Goal: Task Accomplishment & Management: Complete application form

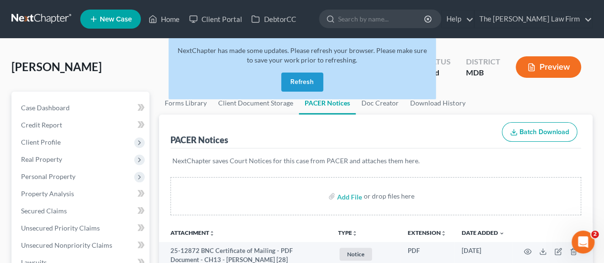
click at [313, 85] on button "Refresh" at bounding box center [302, 82] width 42 height 19
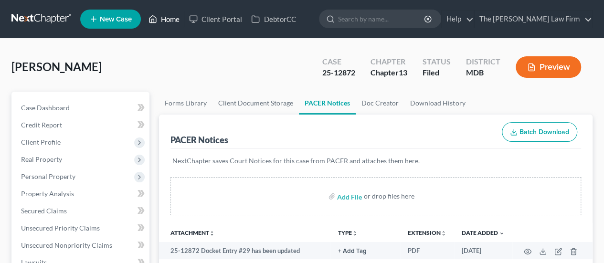
click at [175, 20] on link "Home" at bounding box center [164, 19] width 41 height 17
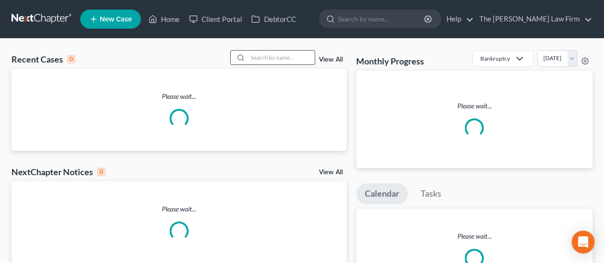
click at [268, 60] on input "search" at bounding box center [281, 58] width 67 height 14
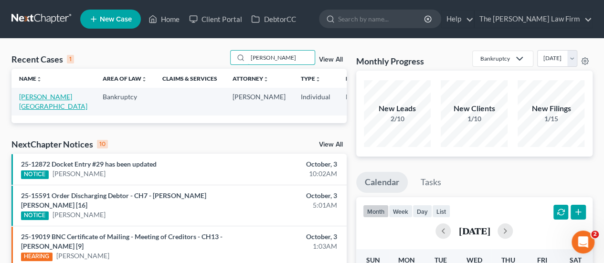
type input "[PERSON_NAME]"
click at [29, 95] on link "[PERSON_NAME][GEOGRAPHIC_DATA]" at bounding box center [53, 102] width 68 height 18
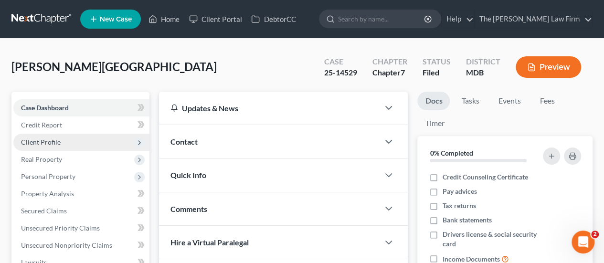
click at [52, 143] on span "Client Profile" at bounding box center [41, 142] width 40 height 8
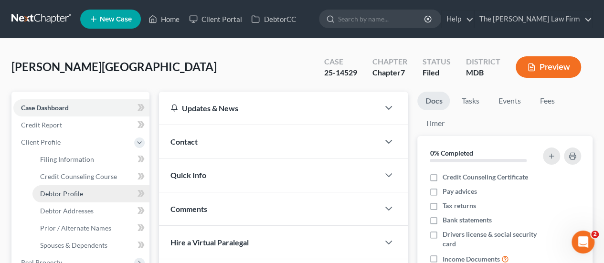
click at [61, 190] on span "Debtor Profile" at bounding box center [61, 194] width 43 height 8
select select "0"
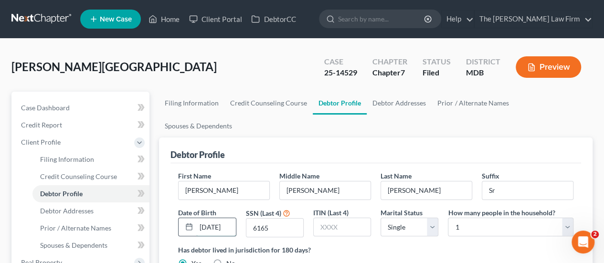
click at [216, 218] on input "[DATE]" at bounding box center [215, 227] width 39 height 18
click at [200, 78] on div "[PERSON_NAME] Upgraded Case 25-14529 Chapter Chapter 7 Status Filed District MD…" at bounding box center [301, 71] width 581 height 42
click at [175, 22] on link "Home" at bounding box center [164, 19] width 41 height 17
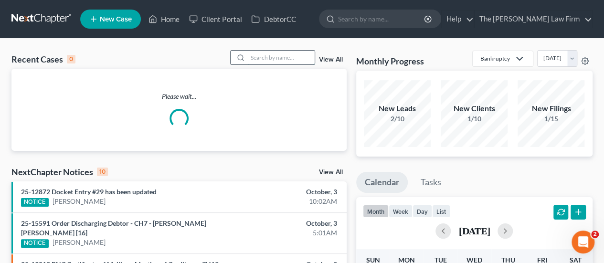
click at [283, 56] on input "search" at bounding box center [281, 58] width 67 height 14
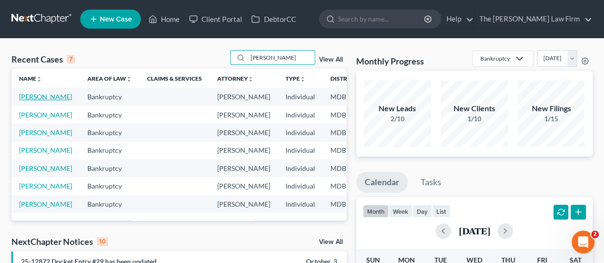
type input "[PERSON_NAME]"
click at [27, 96] on link "[PERSON_NAME]" at bounding box center [45, 97] width 53 height 8
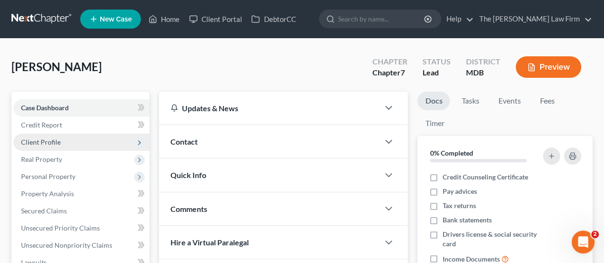
click at [44, 139] on span "Client Profile" at bounding box center [41, 142] width 40 height 8
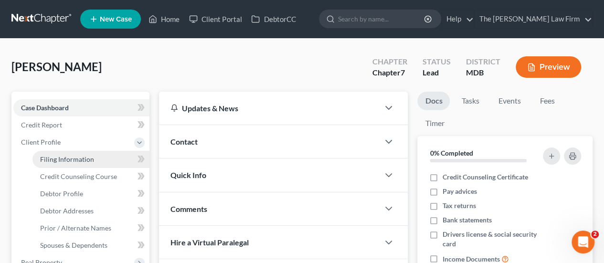
click at [71, 160] on span "Filing Information" at bounding box center [67, 159] width 54 height 8
select select "1"
select select "0"
select select "21"
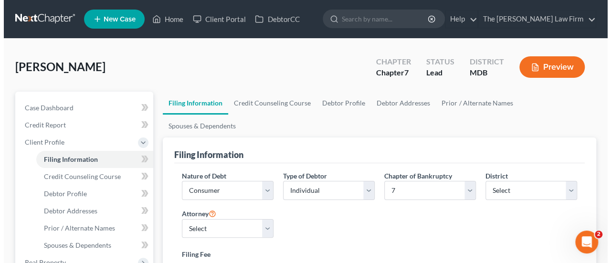
scroll to position [66, 0]
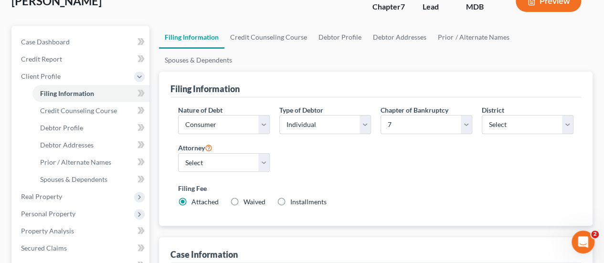
click at [290, 197] on label "Installments Installments" at bounding box center [308, 202] width 36 height 10
click at [294, 197] on input "Installments Installments" at bounding box center [297, 200] width 6 height 6
radio input "true"
radio input "false"
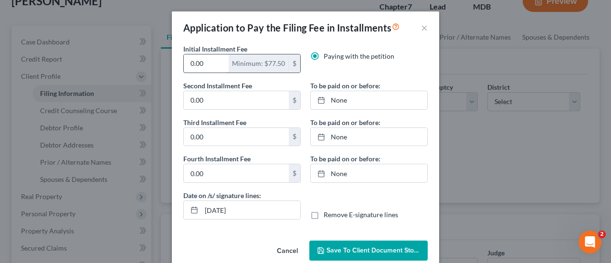
click at [204, 71] on input "0.00" at bounding box center [206, 63] width 45 height 18
type input "0"
type input "84"
type input "84.67"
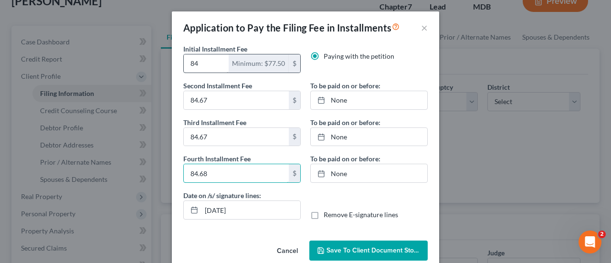
type input "84.68"
type input "[DATE]"
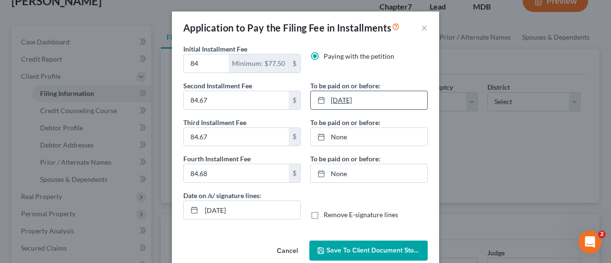
click at [339, 102] on link "[DATE]" at bounding box center [369, 100] width 117 height 18
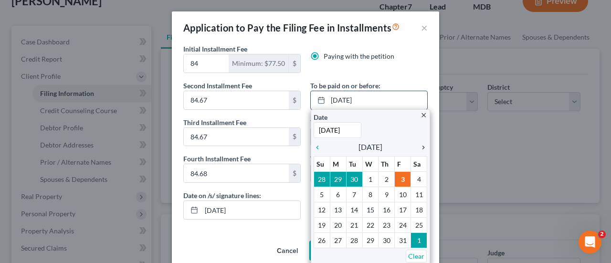
click at [416, 146] on icon "chevron_right" at bounding box center [421, 148] width 12 height 8
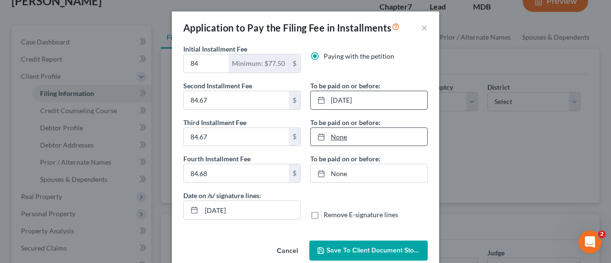
click at [332, 138] on link "None" at bounding box center [369, 137] width 117 height 18
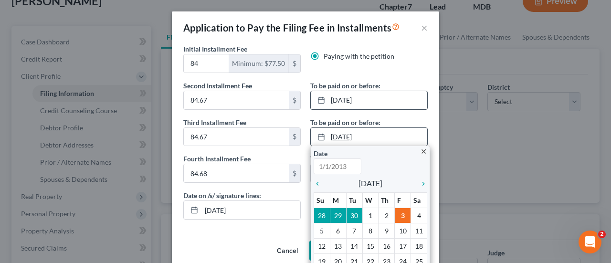
type input "[DATE]"
click at [419, 184] on icon "chevron_right" at bounding box center [421, 184] width 12 height 8
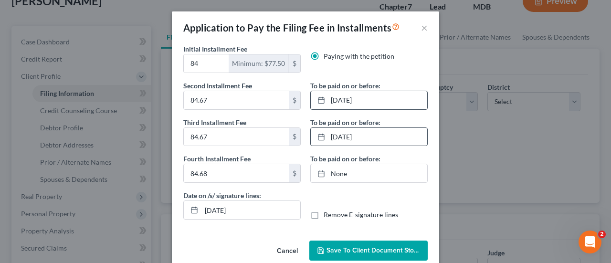
scroll to position [14, 0]
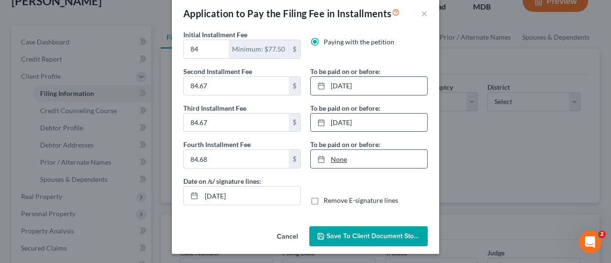
click at [338, 160] on link "None" at bounding box center [369, 159] width 117 height 18
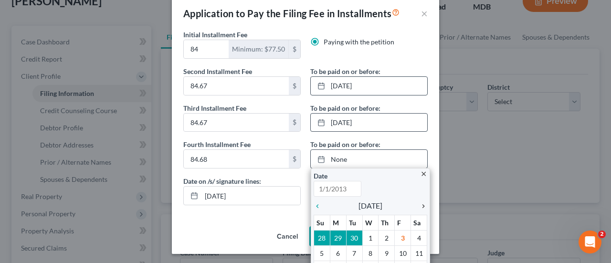
click at [419, 201] on div "chevron_right" at bounding box center [421, 205] width 12 height 9
type input "[DATE]"
click at [419, 201] on div "chevron_right" at bounding box center [421, 205] width 12 height 9
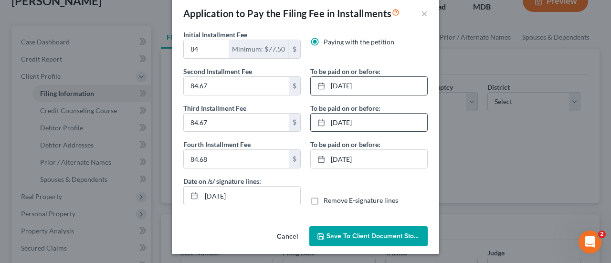
click at [351, 232] on span "Save to Client Document Storage" at bounding box center [377, 236] width 101 height 8
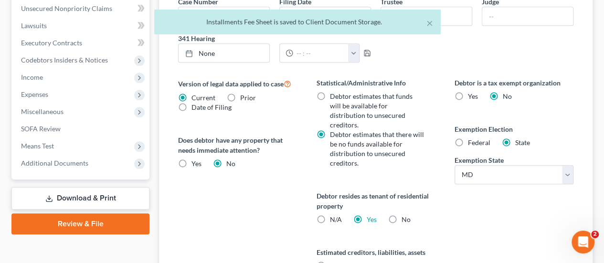
scroll to position [341, 0]
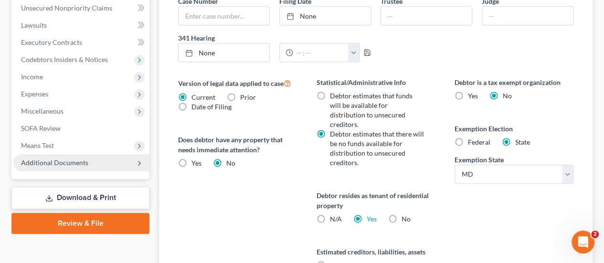
click at [61, 163] on span "Additional Documents" at bounding box center [54, 163] width 67 height 8
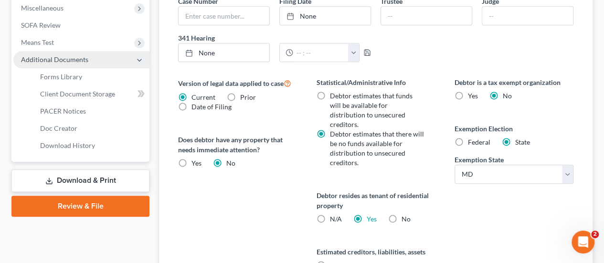
scroll to position [237, 0]
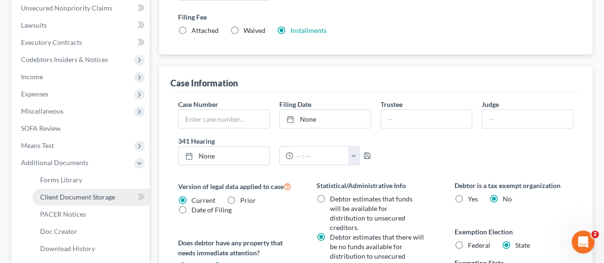
click at [78, 199] on span "Client Document Storage" at bounding box center [77, 197] width 75 height 8
select select "14"
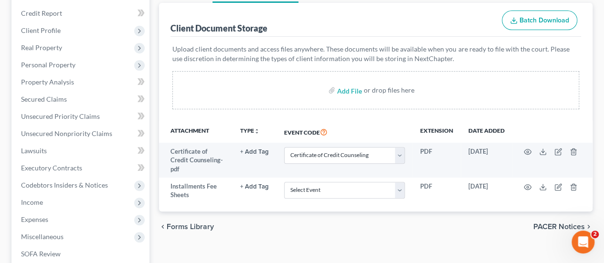
scroll to position [113, 0]
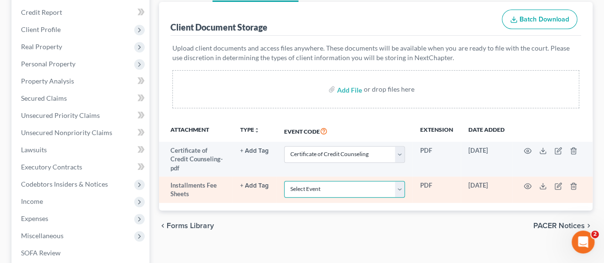
click at [404, 186] on select "Select Event Affidavit Affidavit of Adequate Protection and Lease Payments Affi…" at bounding box center [344, 189] width 121 height 17
select select "59"
click at [284, 181] on select "Select Event Affidavit Affidavit of Adequate Protection and Lease Payments Affi…" at bounding box center [344, 189] width 121 height 17
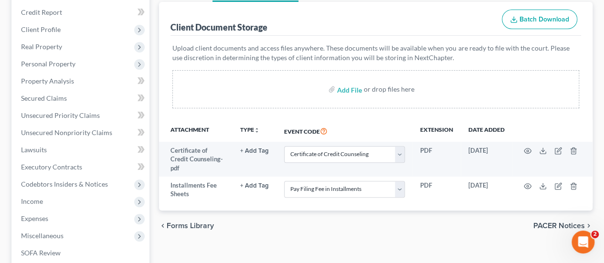
click at [271, 228] on div "chevron_left Forms Library PACER Notices chevron_right" at bounding box center [376, 226] width 434 height 31
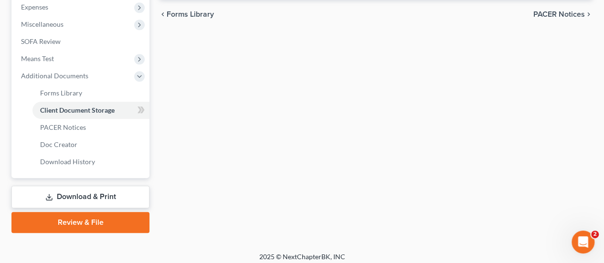
scroll to position [329, 0]
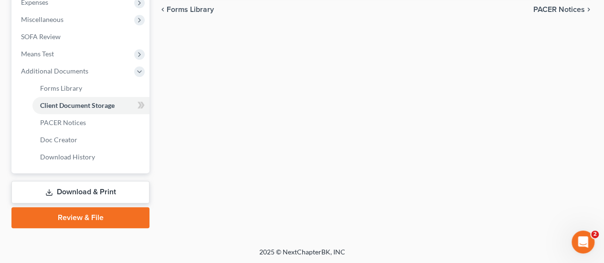
drag, startPoint x: 84, startPoint y: 213, endPoint x: 381, endPoint y: 204, distance: 296.7
click at [84, 213] on link "Review & File" at bounding box center [80, 217] width 138 height 21
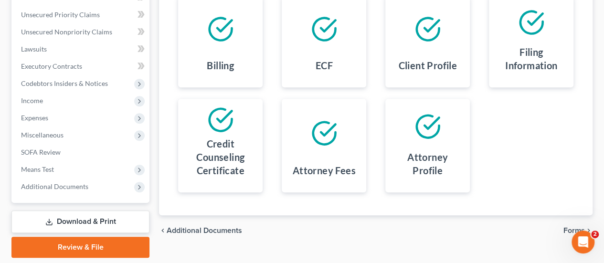
scroll to position [223, 0]
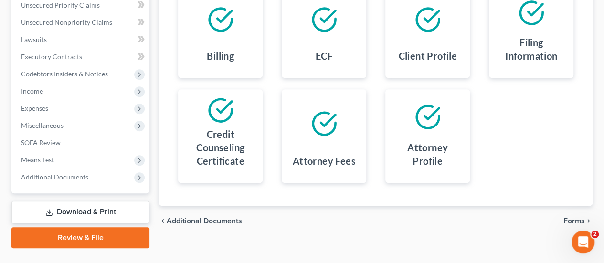
click at [568, 217] on span "Forms" at bounding box center [574, 221] width 21 height 8
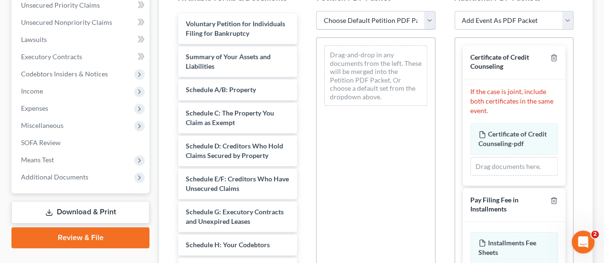
click at [382, 21] on select "Choose Default Petition PDF Packet Emergency Filing (Voluntary Petition and Cre…" at bounding box center [375, 20] width 119 height 19
select select "1"
click at [316, 11] on select "Choose Default Petition PDF Packet Emergency Filing (Voluntary Petition and Cre…" at bounding box center [375, 20] width 119 height 19
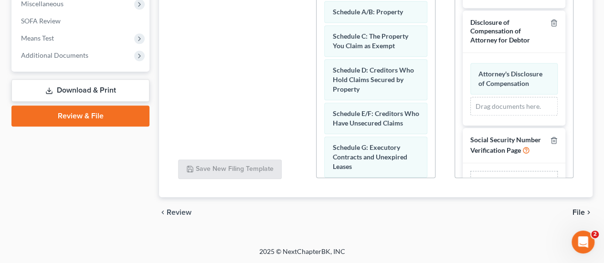
scroll to position [384, 0]
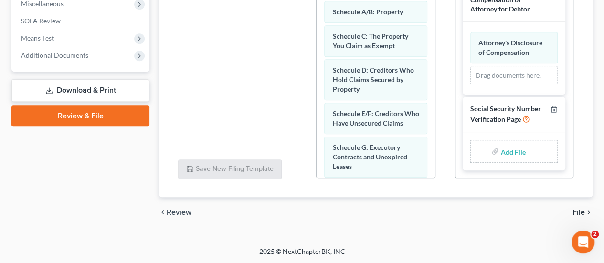
click at [508, 154] on input "file" at bounding box center [511, 151] width 23 height 17
type input "C:\fakepath\SSN Stmt.pdf"
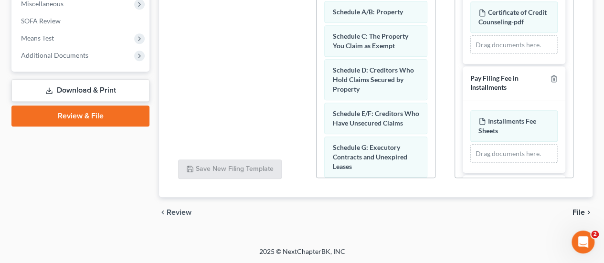
scroll to position [0, 0]
click at [578, 211] on span "File" at bounding box center [579, 213] width 12 height 8
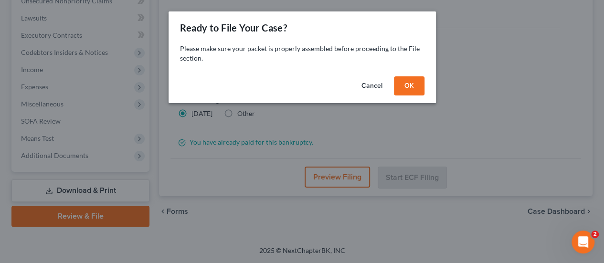
scroll to position [243, 0]
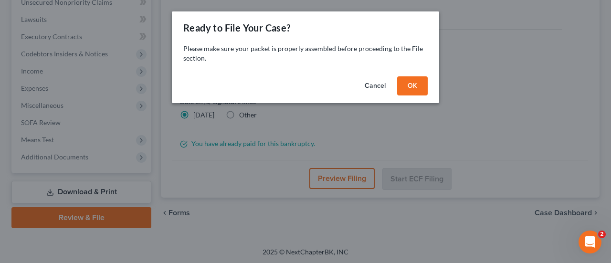
click at [422, 90] on button "OK" at bounding box center [412, 85] width 31 height 19
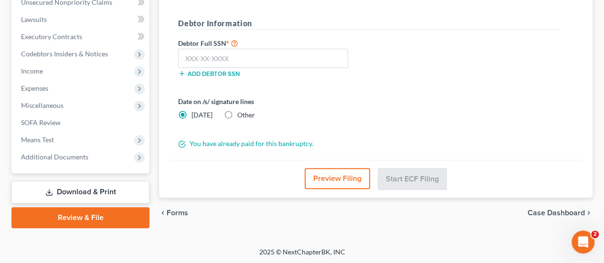
scroll to position [140, 0]
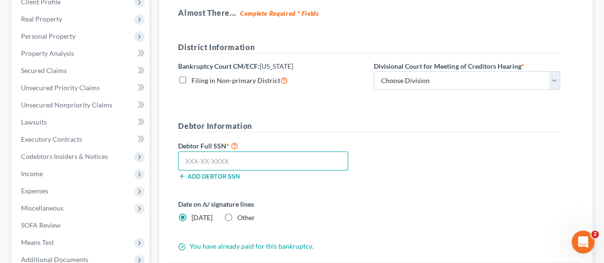
click at [210, 158] on input "text" at bounding box center [263, 160] width 170 height 19
type input "218-21-0582"
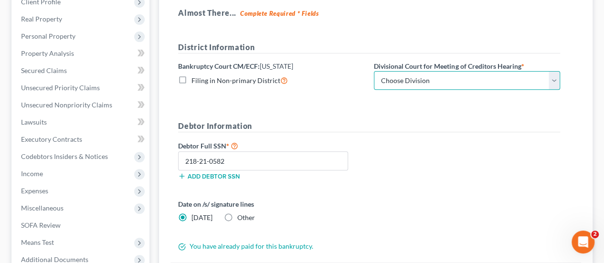
click at [422, 75] on select "Choose Division Baltimore Greenbelt" at bounding box center [467, 80] width 186 height 19
select select "1"
click at [374, 71] on select "Choose Division Baltimore Greenbelt" at bounding box center [467, 80] width 186 height 19
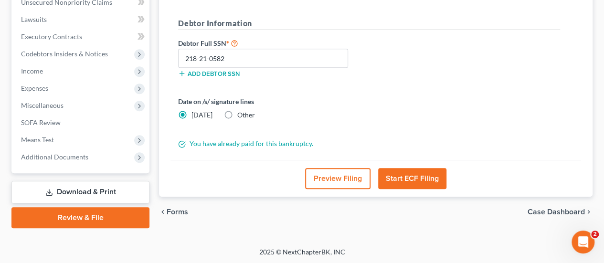
click at [421, 179] on button "Start ECF Filing" at bounding box center [412, 178] width 68 height 21
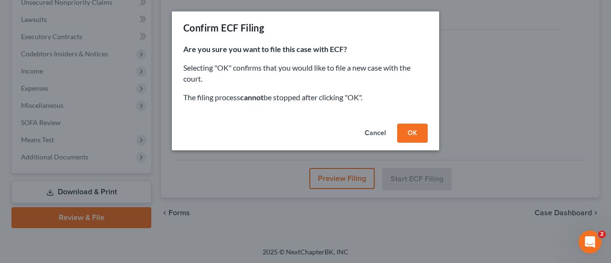
click at [415, 136] on button "OK" at bounding box center [412, 133] width 31 height 19
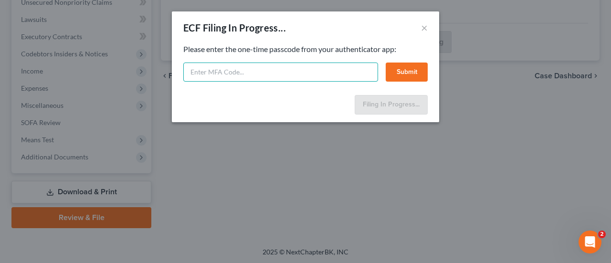
click at [217, 73] on input "text" at bounding box center [280, 72] width 195 height 19
type input "777280"
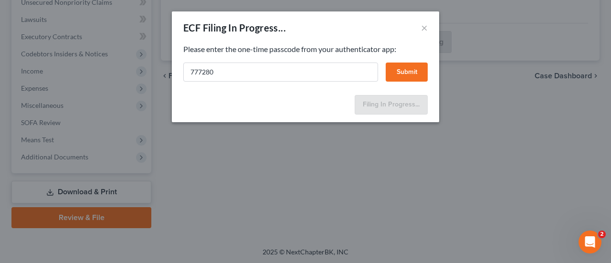
click at [415, 73] on button "Submit" at bounding box center [407, 72] width 42 height 19
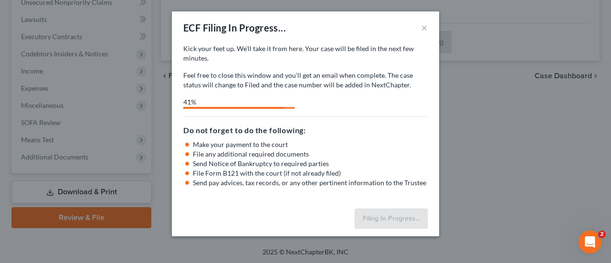
select select "1"
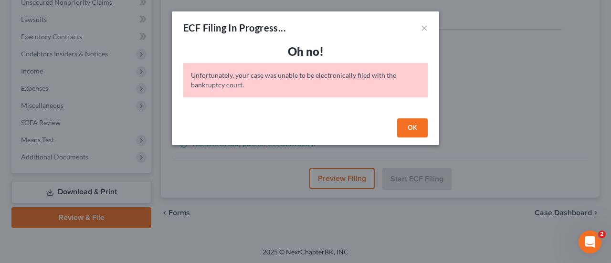
click at [408, 124] on button "OK" at bounding box center [412, 127] width 31 height 19
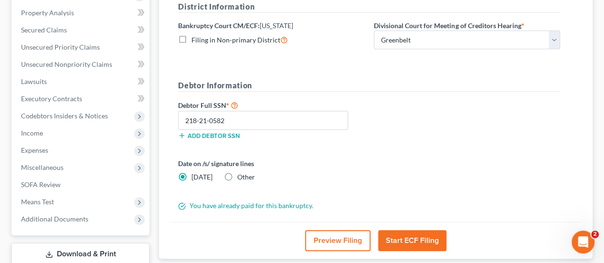
scroll to position [204, 0]
